Goal: Information Seeking & Learning: Find specific fact

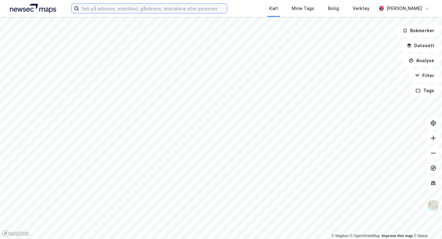
click at [121, 6] on input at bounding box center [152, 8] width 147 height 9
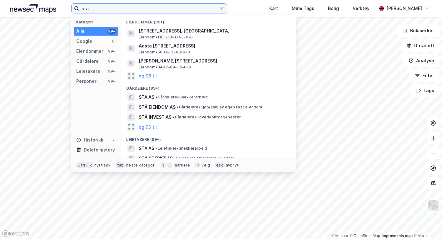
type input "sta"
click at [223, 10] on icon at bounding box center [222, 9] width 4 height 4
click at [219, 10] on input "sta" at bounding box center [149, 8] width 140 height 9
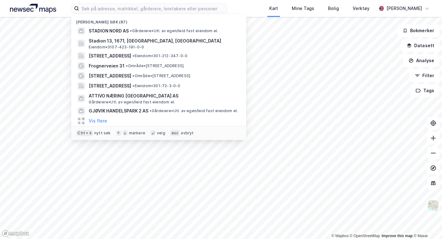
click at [148, 31] on span "• Gårdeiere • Utl. av egen/leid fast eiendom el." at bounding box center [174, 30] width 88 height 5
